Goal: Information Seeking & Learning: Learn about a topic

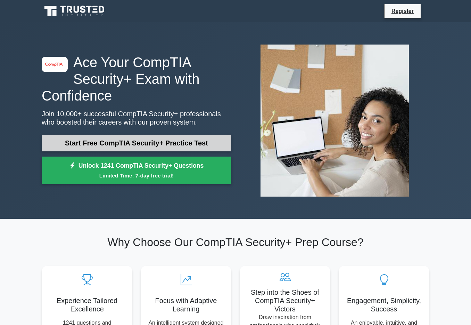
click at [154, 143] on link "Start Free CompTIA Security+ Practice Test" at bounding box center [137, 143] width 190 height 17
click at [139, 143] on link "Start Free CompTIA Security+ Practice Test" at bounding box center [137, 143] width 190 height 17
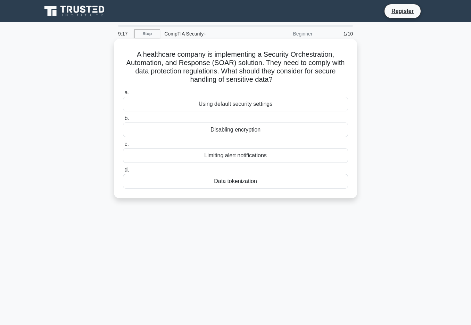
click at [234, 104] on div "Using default security settings" at bounding box center [235, 104] width 225 height 15
click at [123, 95] on input "a. Using default security settings" at bounding box center [123, 92] width 0 height 5
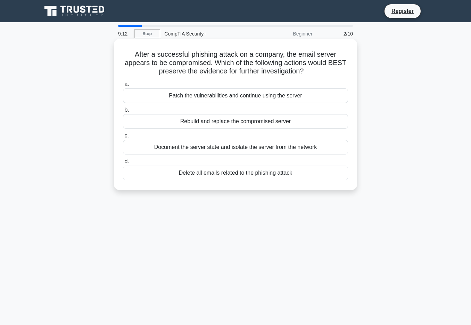
click at [233, 172] on div "Delete all emails related to the phishing attack" at bounding box center [235, 172] width 225 height 15
click at [123, 164] on input "d. Delete all emails related to the phishing attack" at bounding box center [123, 161] width 0 height 5
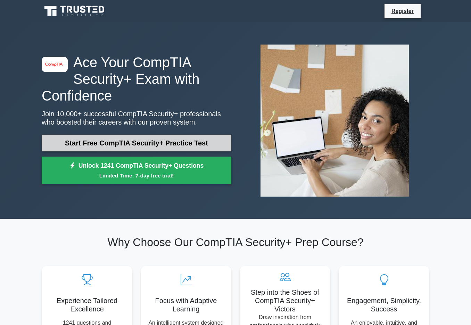
click at [118, 141] on link "Start Free CompTIA Security+ Practice Test" at bounding box center [137, 143] width 190 height 17
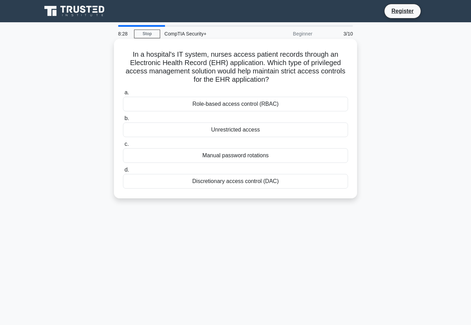
click at [244, 104] on div "Role-based access control (RBAC)" at bounding box center [235, 104] width 225 height 15
click at [123, 95] on input "a. Role-based access control (RBAC)" at bounding box center [123, 92] width 0 height 5
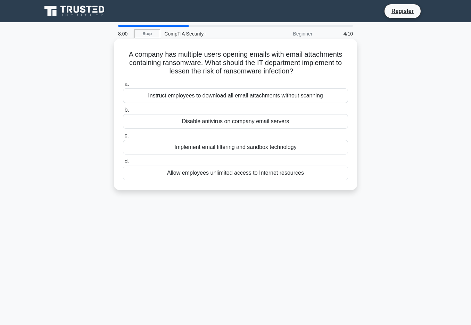
click at [233, 154] on div "Implement email filtering and sandbox technology" at bounding box center [235, 147] width 225 height 15
click at [123, 138] on input "c. Implement email filtering and sandbox technology" at bounding box center [123, 136] width 0 height 5
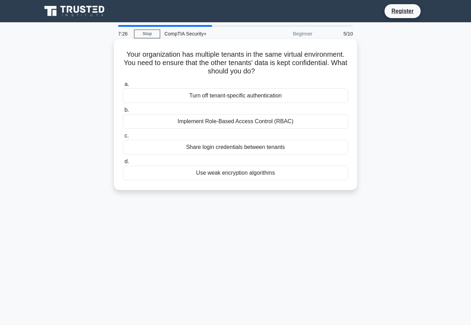
click at [235, 121] on div "Implement Role-Based Access Control (RBAC)" at bounding box center [235, 121] width 225 height 15
click at [123, 112] on input "b. Implement Role-Based Access Control (RBAC)" at bounding box center [123, 110] width 0 height 5
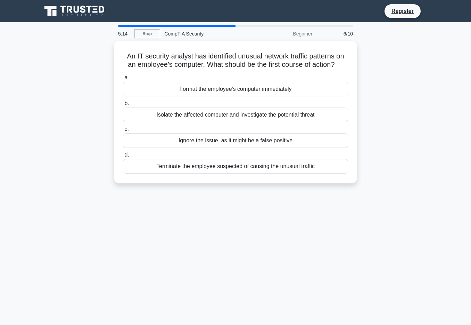
click at [188, 213] on div "5:14 Stop CompTIA Security+ Beginner 6/10 An IT security analyst has identified…" at bounding box center [236, 199] width 396 height 348
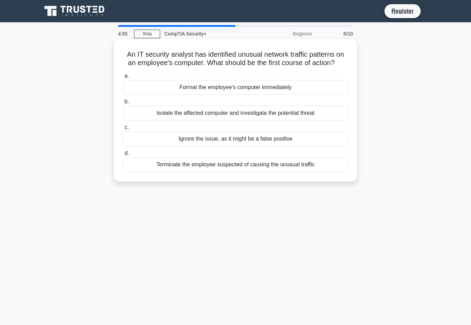
click at [222, 120] on div "Isolate the affected computer and investigate the potential threat" at bounding box center [235, 113] width 225 height 15
click at [123, 104] on input "b. Isolate the affected computer and investigate the potential threat" at bounding box center [123, 101] width 0 height 5
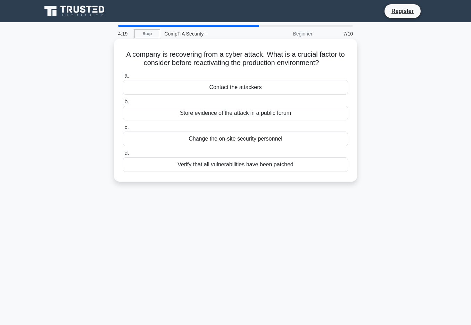
click at [229, 172] on div "Verify that all vulnerabilities have been patched" at bounding box center [235, 164] width 225 height 15
click at [123, 155] on input "d. Verify that all vulnerabilities have been patched" at bounding box center [123, 153] width 0 height 5
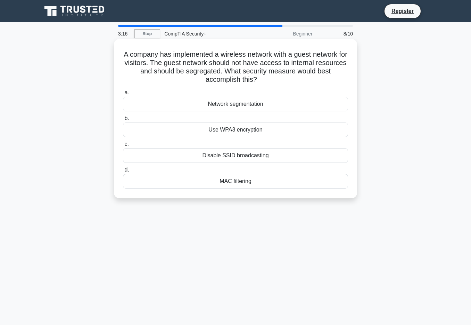
click at [240, 105] on div "Network segmentation" at bounding box center [235, 104] width 225 height 15
click at [123, 95] on input "a. Network segmentation" at bounding box center [123, 92] width 0 height 5
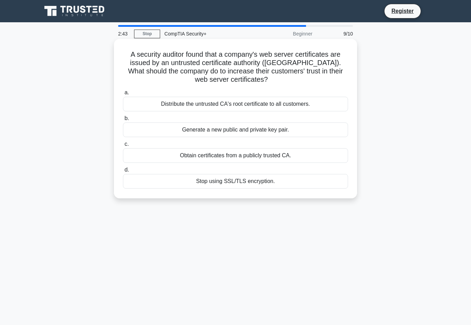
click at [236, 155] on div "Obtain certificates from a publicly trusted CA." at bounding box center [235, 155] width 225 height 15
click at [123, 146] on input "c. Obtain certificates from a publicly trusted CA." at bounding box center [123, 144] width 0 height 5
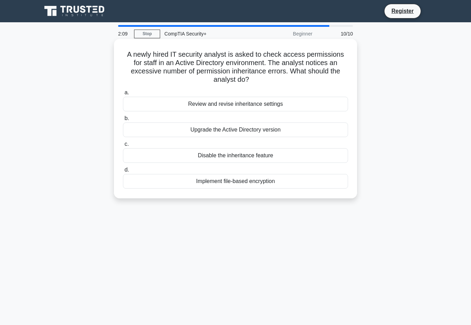
click at [243, 104] on div "Review and revise inheritance settings" at bounding box center [235, 104] width 225 height 15
click at [123, 95] on input "a. Review and revise inheritance settings" at bounding box center [123, 92] width 0 height 5
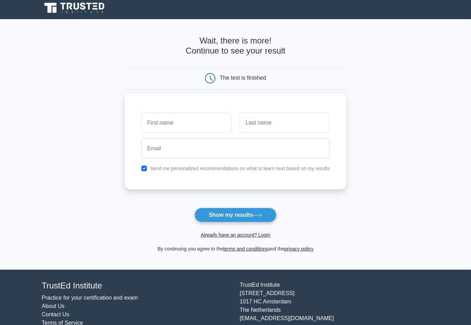
scroll to position [25, 0]
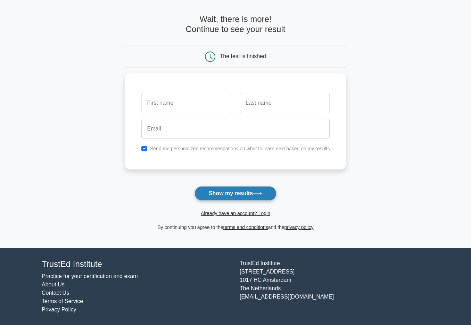
click at [229, 194] on button "Show my results" at bounding box center [236, 193] width 82 height 15
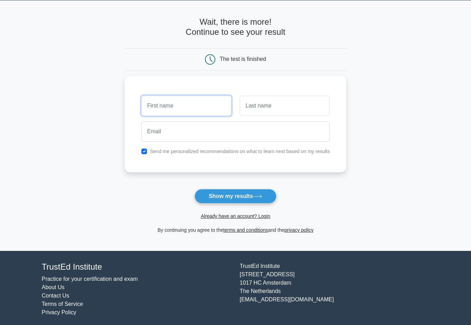
scroll to position [0, 0]
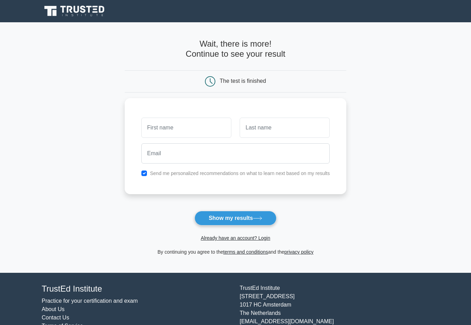
click at [104, 147] on main "Wait, there is more! Continue to see your result The test is finished and the" at bounding box center [235, 147] width 471 height 250
